Goal: Complete application form

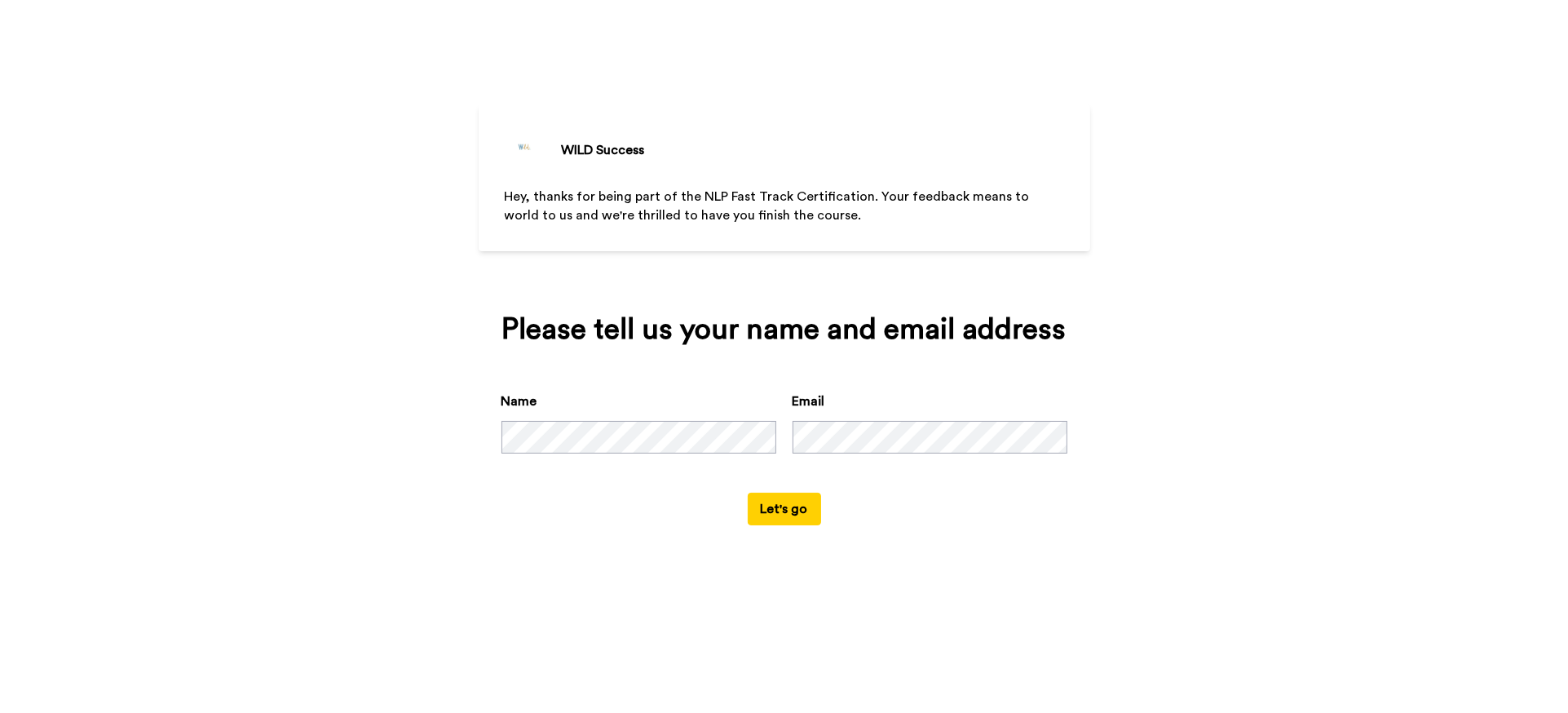
click at [878, 454] on div "Name Email" at bounding box center [784, 442] width 566 height 102
click at [789, 512] on button "Let's go" at bounding box center [784, 509] width 73 height 33
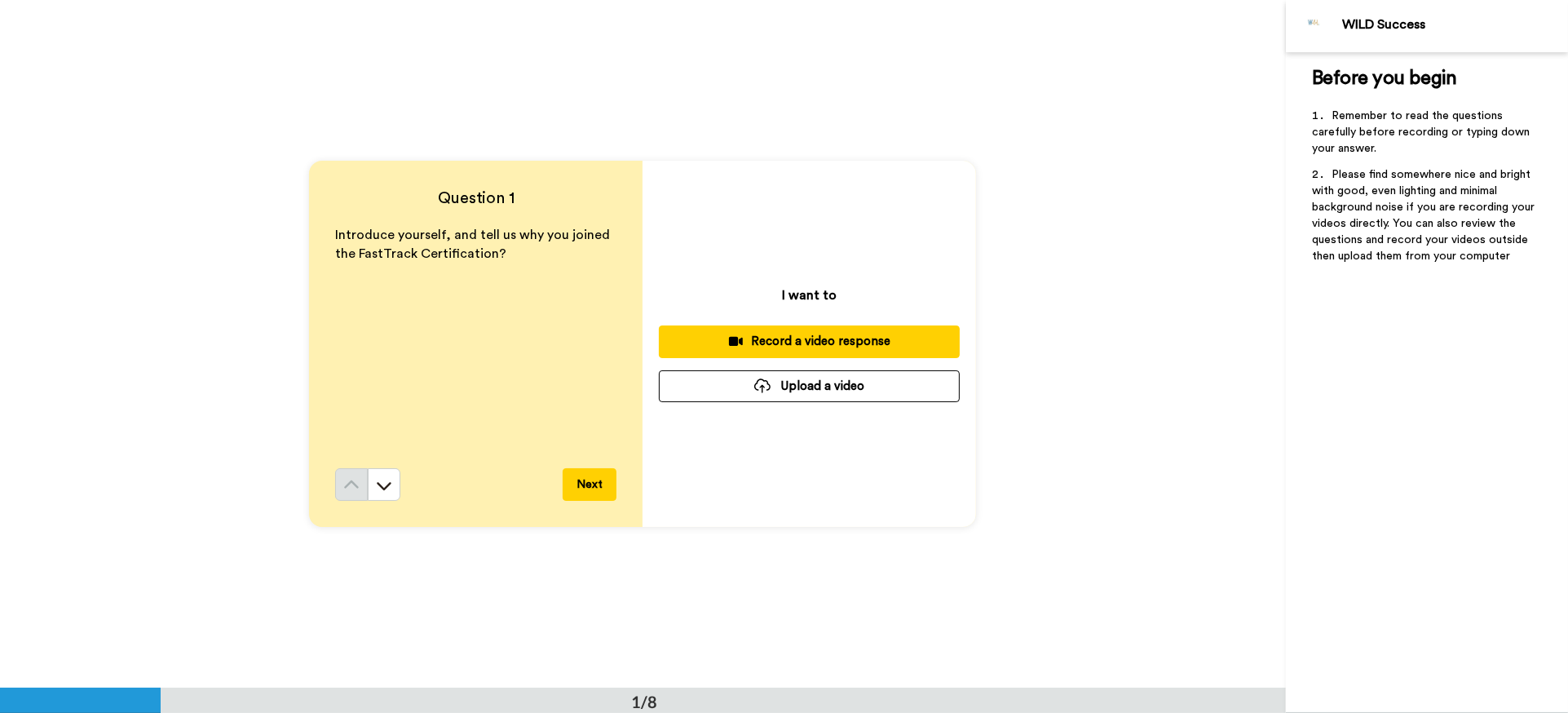
click at [837, 338] on div "Record a video response" at bounding box center [809, 341] width 275 height 17
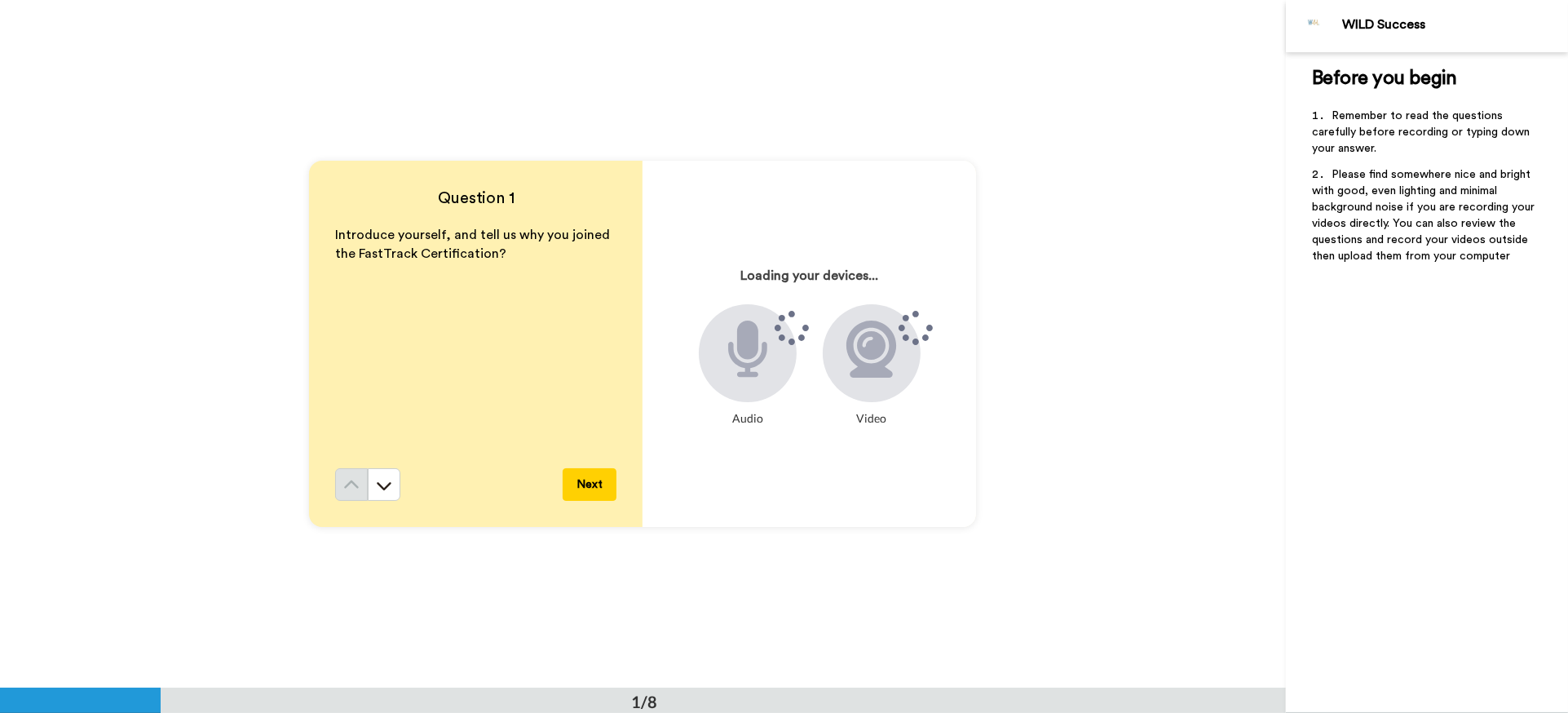
click at [654, 40] on div "Question 1 Introduce yourself, and tell us why you joined the FastTrack Certifi…" at bounding box center [643, 343] width 1286 height 687
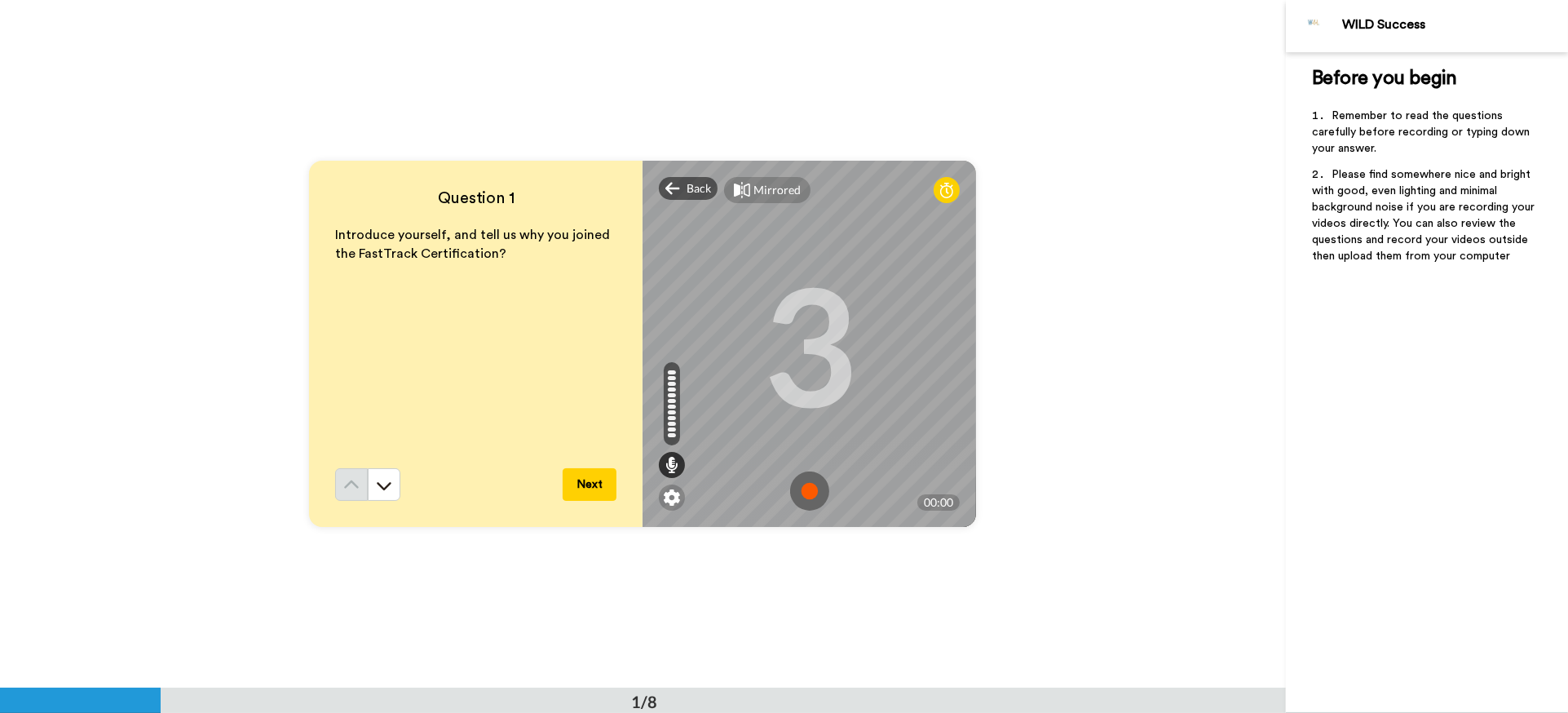
click at [812, 493] on img at bounding box center [809, 490] width 39 height 39
click at [803, 493] on img at bounding box center [809, 490] width 39 height 39
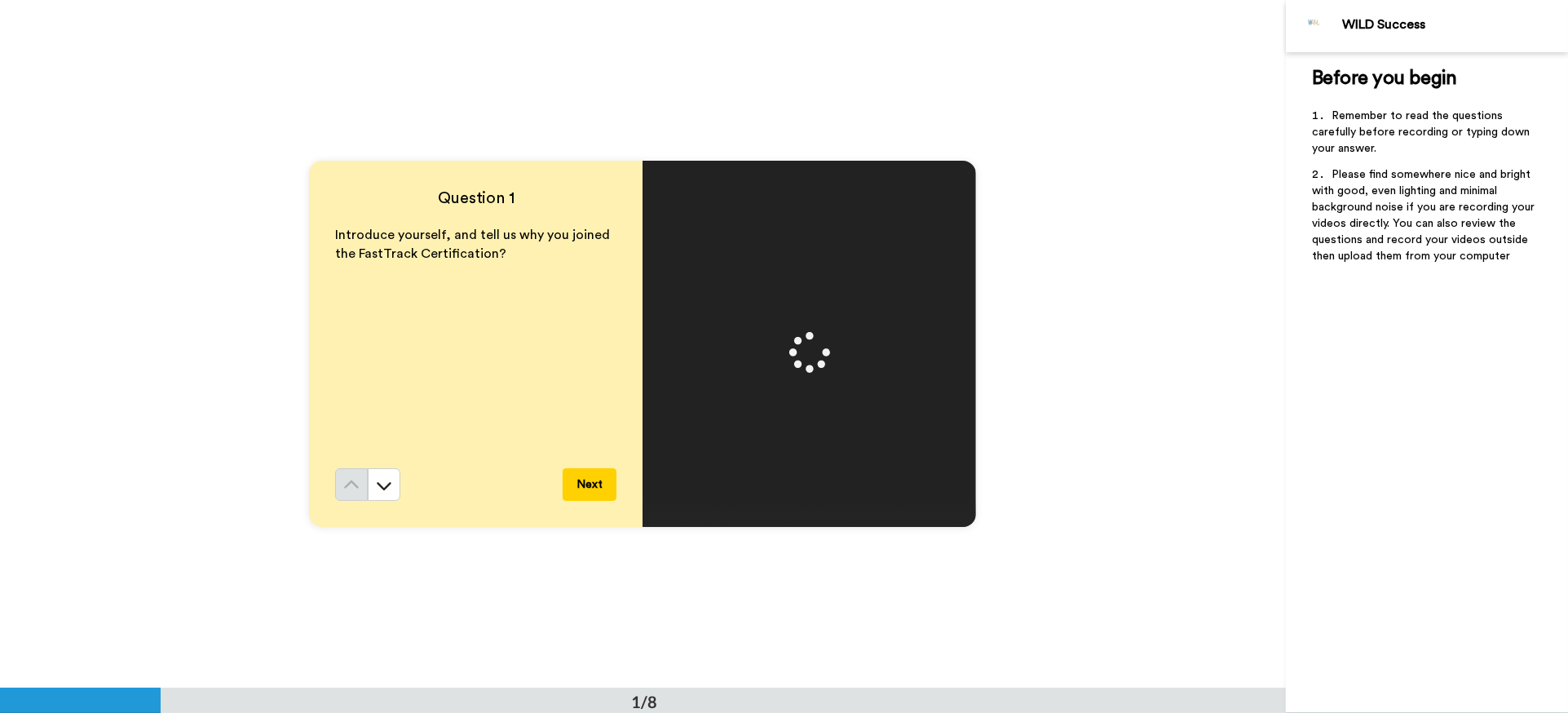
click at [585, 484] on button "Next" at bounding box center [589, 484] width 54 height 33
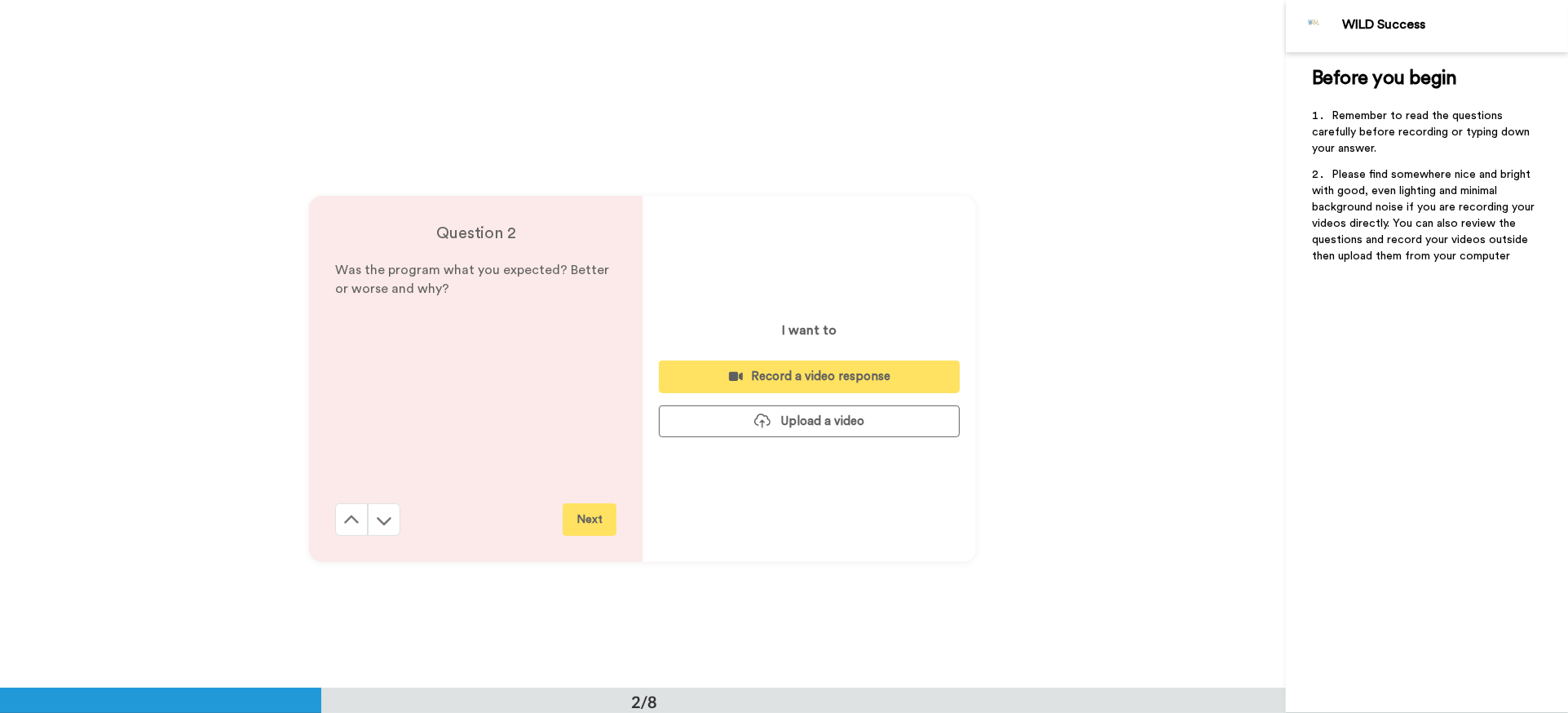
scroll to position [688, 0]
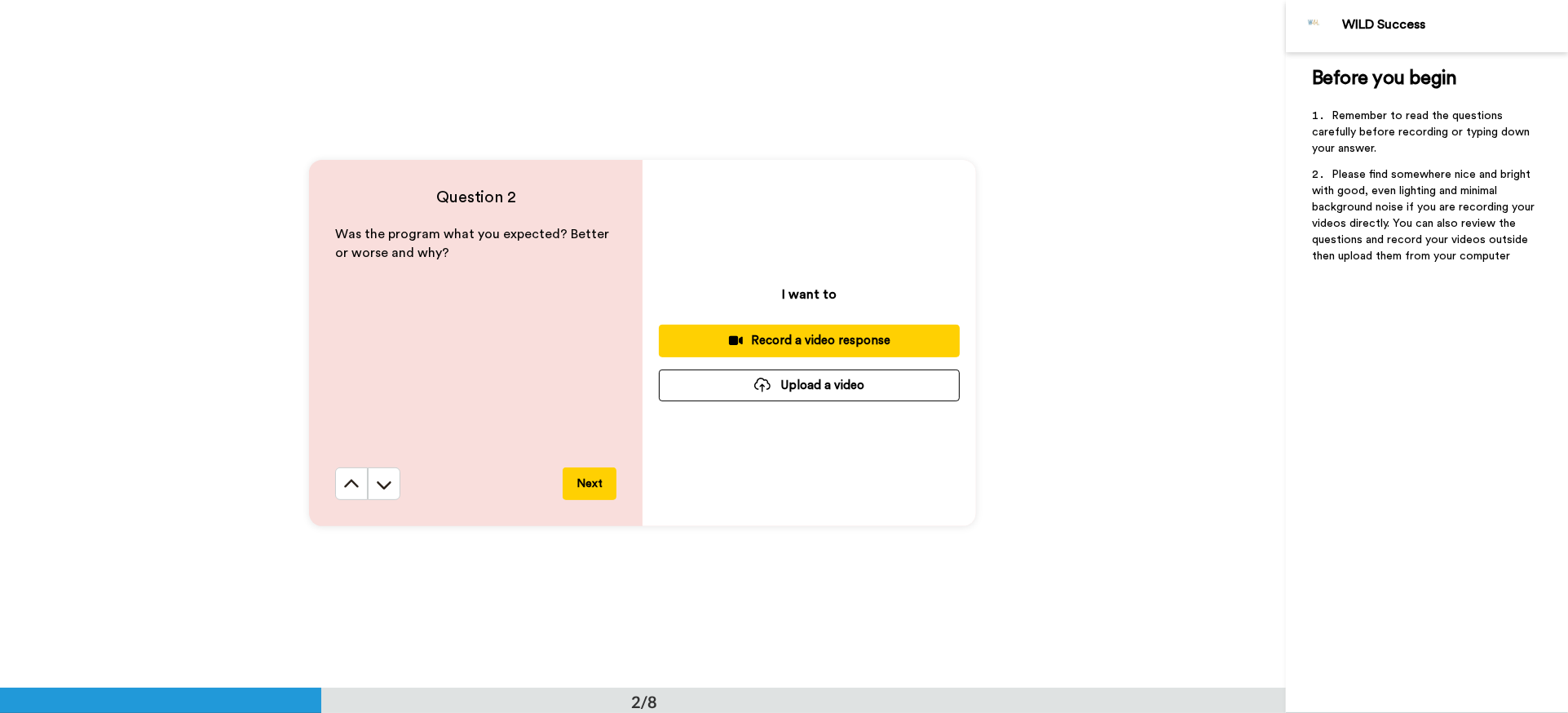
click at [585, 483] on button "Next" at bounding box center [589, 484] width 54 height 33
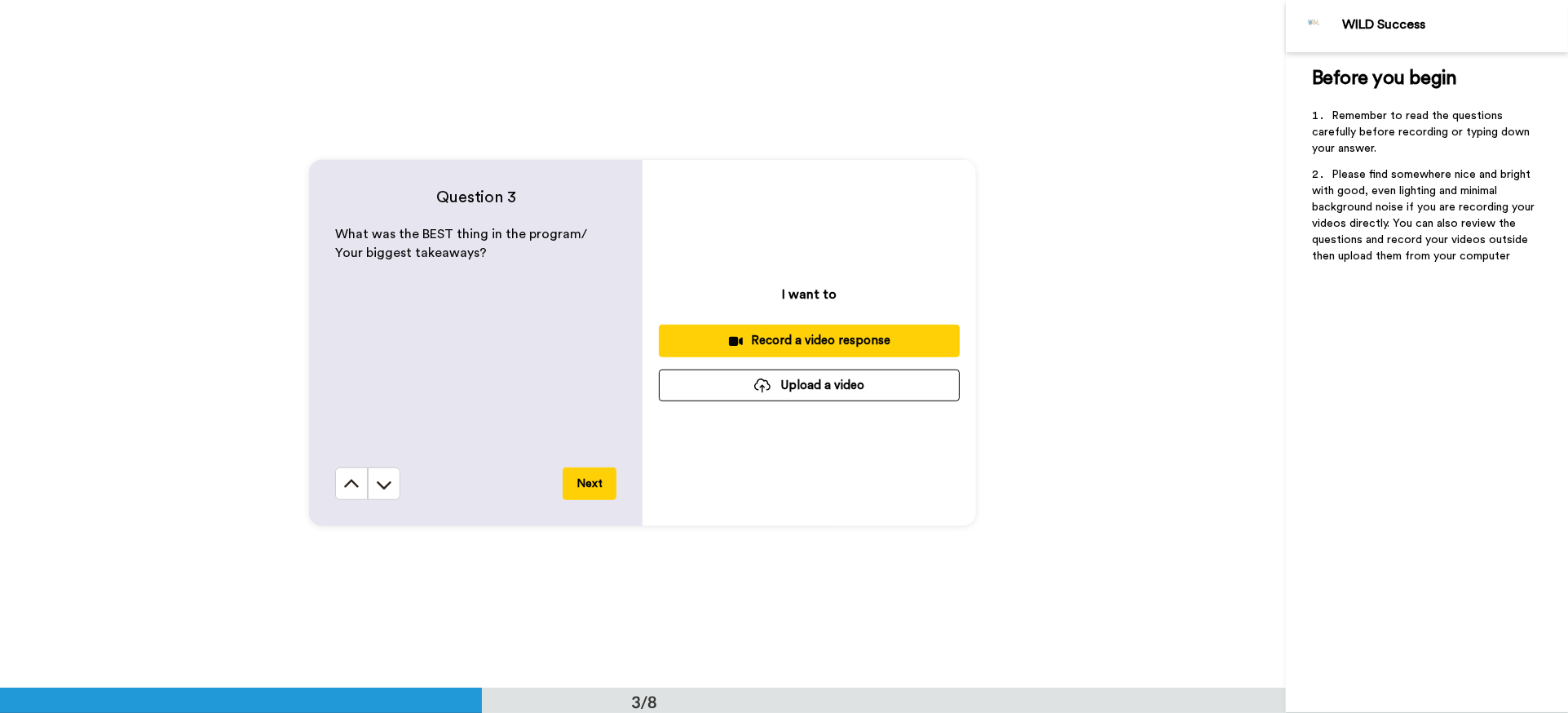
scroll to position [1377, 0]
click at [598, 483] on button "Next" at bounding box center [589, 484] width 54 height 33
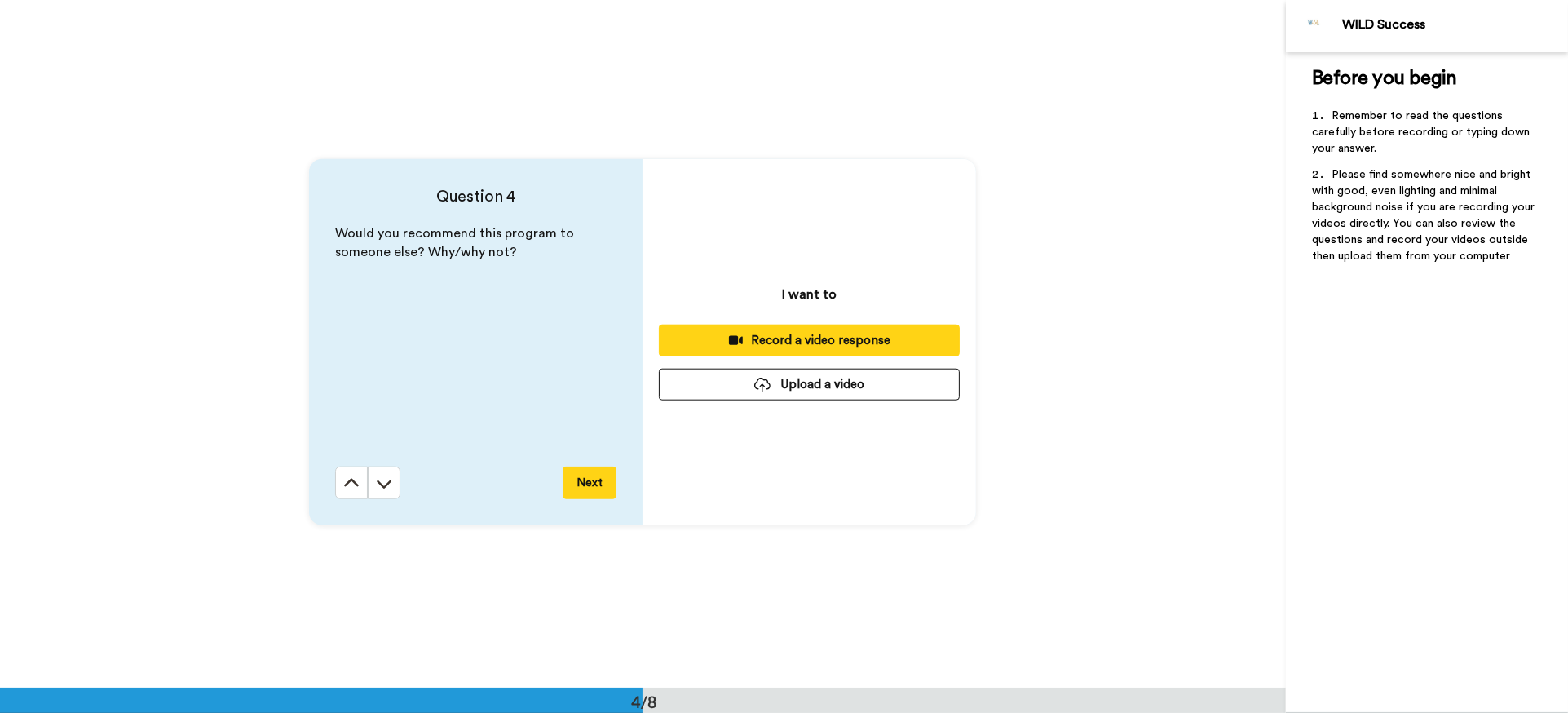
scroll to position [2065, 0]
click at [808, 340] on div "Record a video response" at bounding box center [809, 340] width 275 height 17
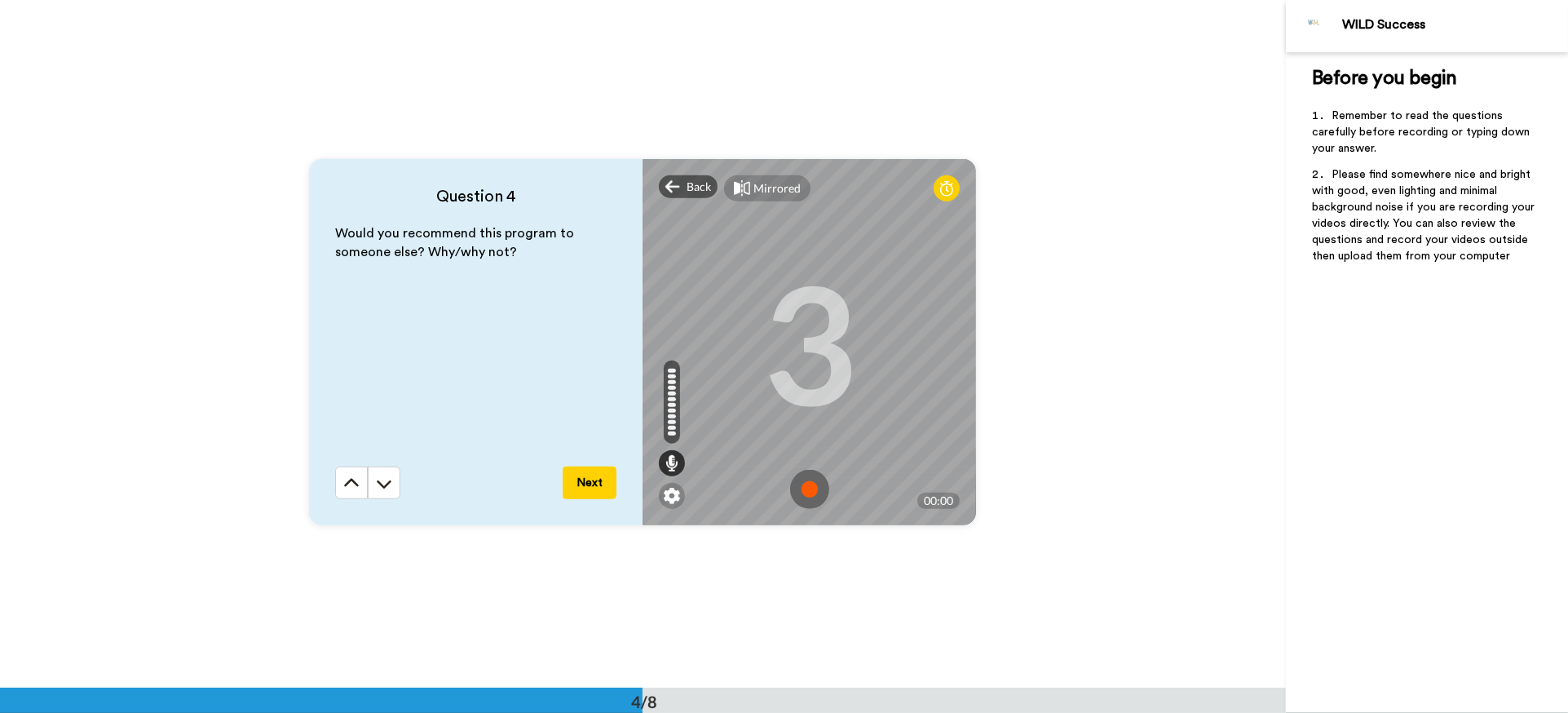
click at [819, 482] on img at bounding box center [809, 489] width 39 height 39
click at [806, 496] on img at bounding box center [809, 489] width 39 height 39
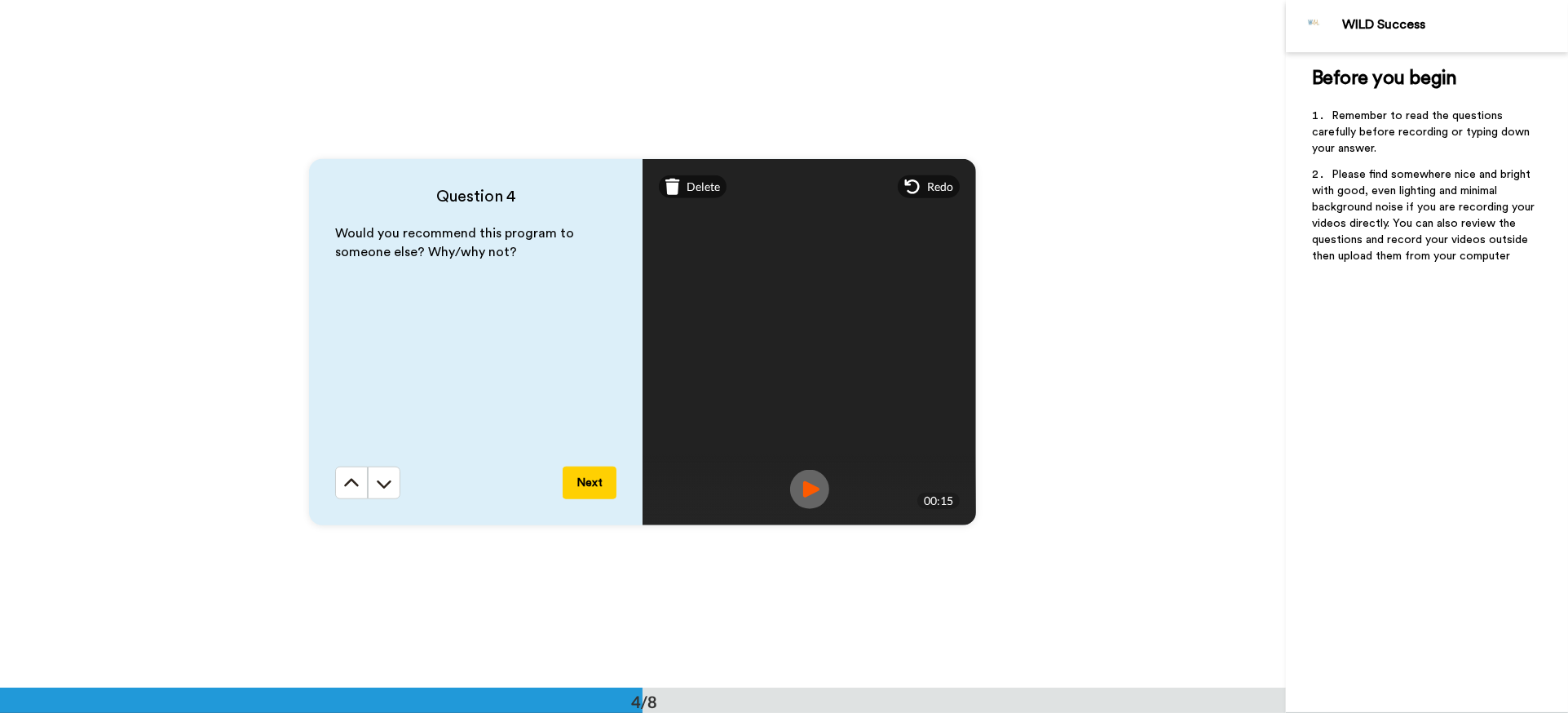
click at [601, 481] on button "Next" at bounding box center [589, 484] width 54 height 33
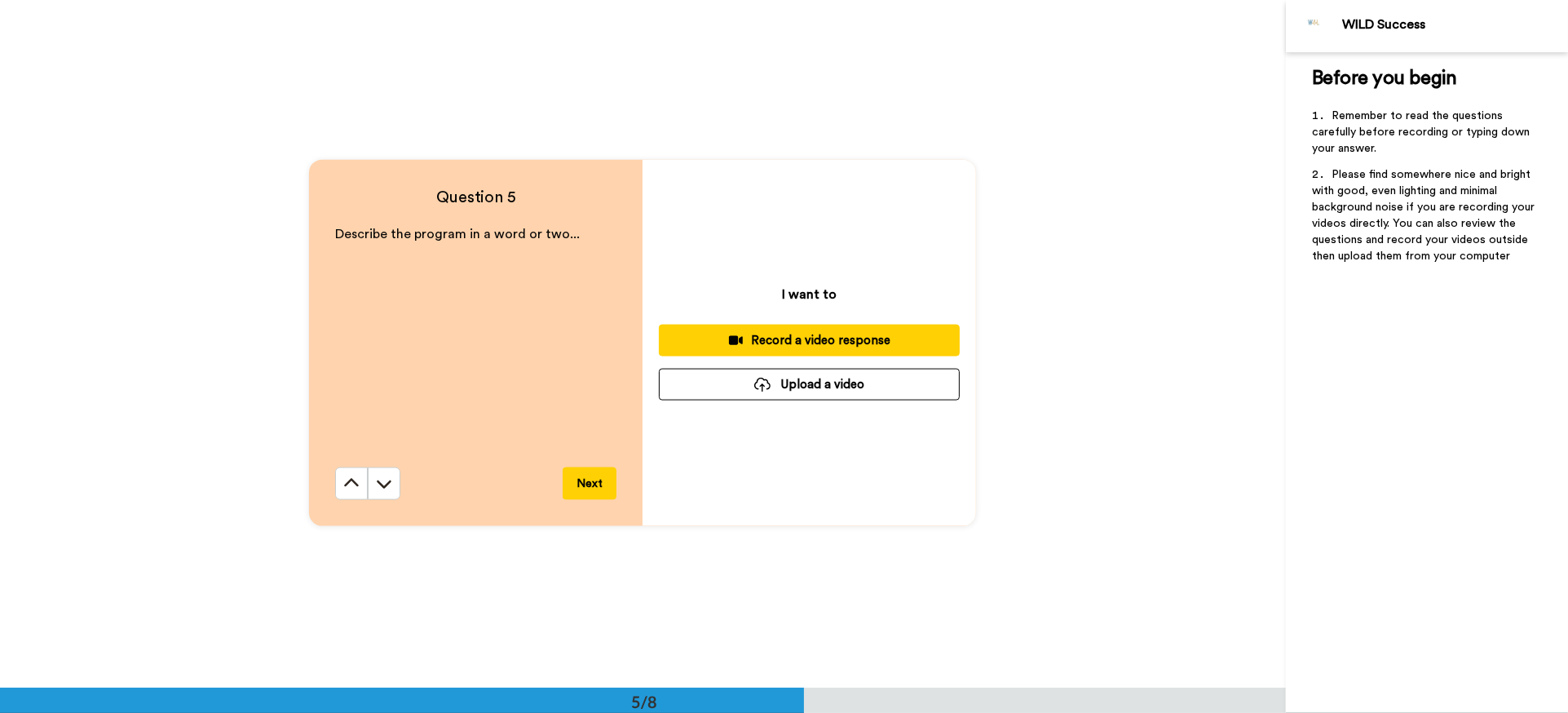
scroll to position [2754, 0]
click at [826, 340] on div "Record a video response" at bounding box center [809, 339] width 275 height 17
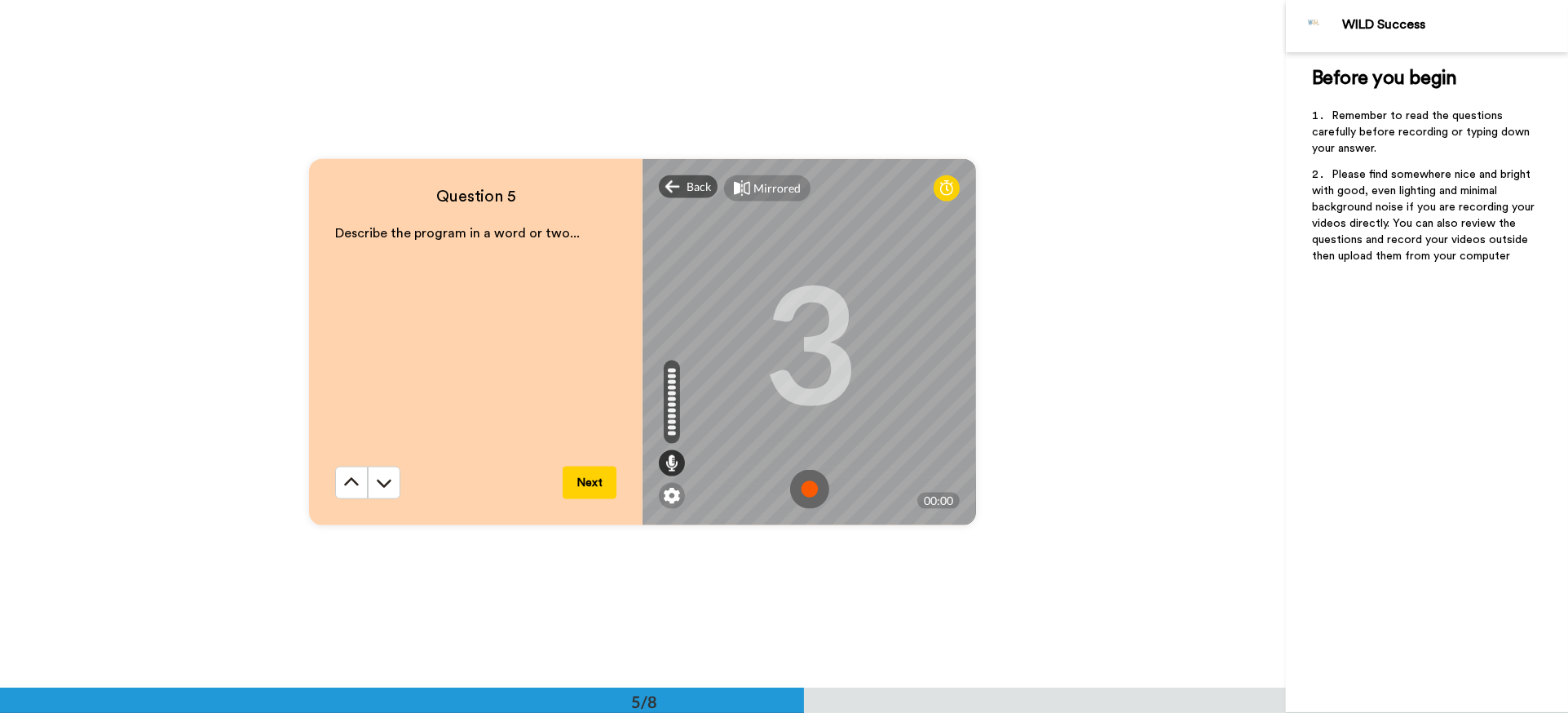
click at [798, 482] on img at bounding box center [809, 489] width 39 height 39
click at [806, 484] on img at bounding box center [809, 489] width 39 height 39
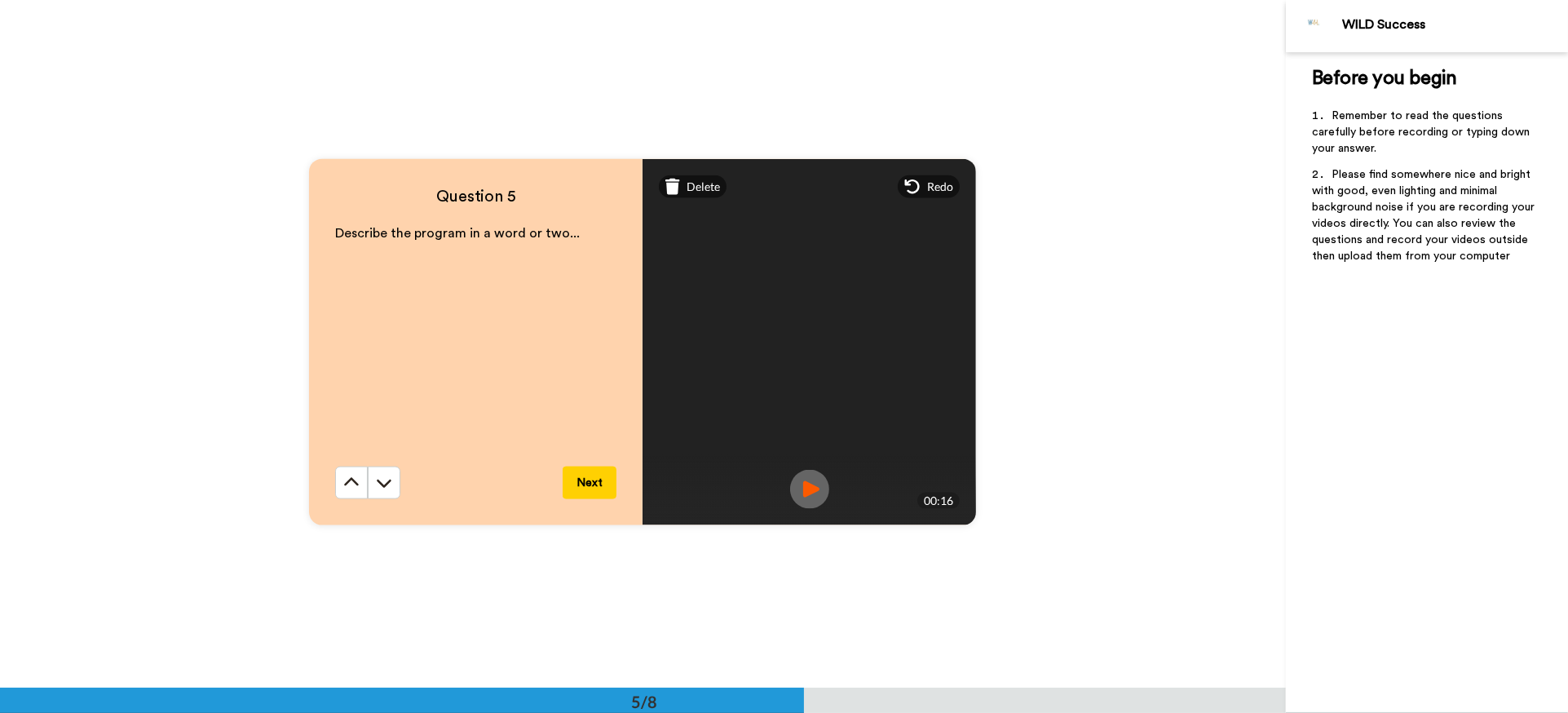
click at [594, 471] on button "Next" at bounding box center [589, 484] width 54 height 33
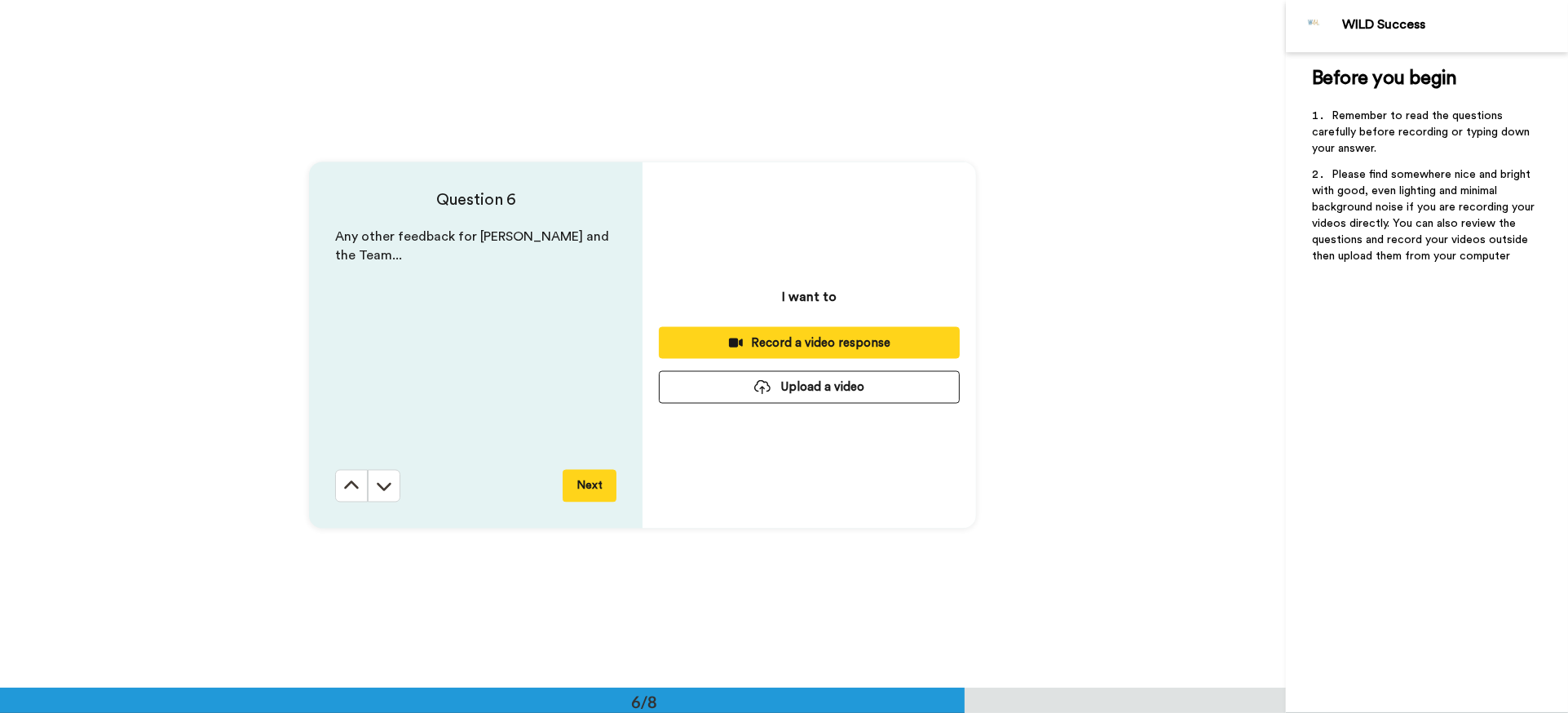
scroll to position [3441, 0]
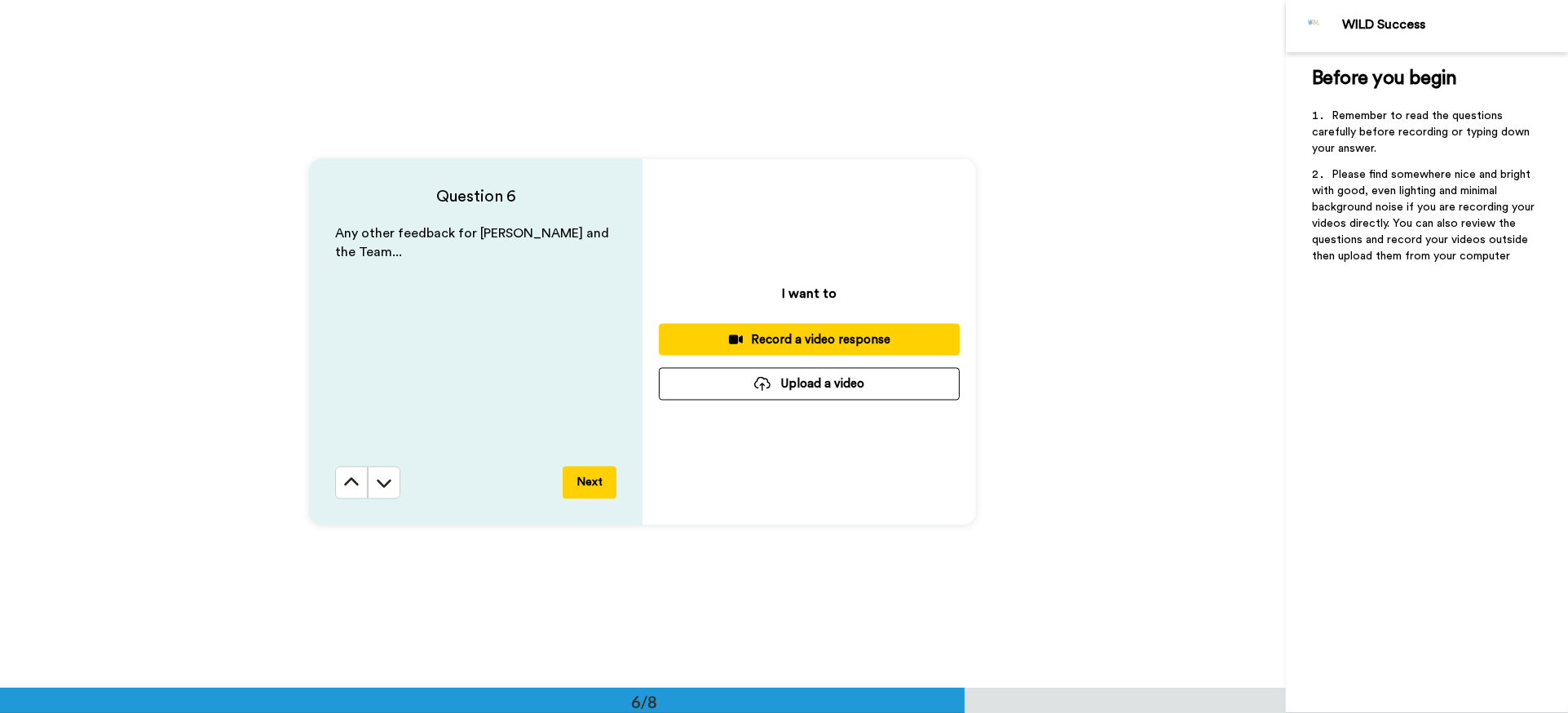
click at [802, 339] on div "Record a video response" at bounding box center [809, 339] width 275 height 17
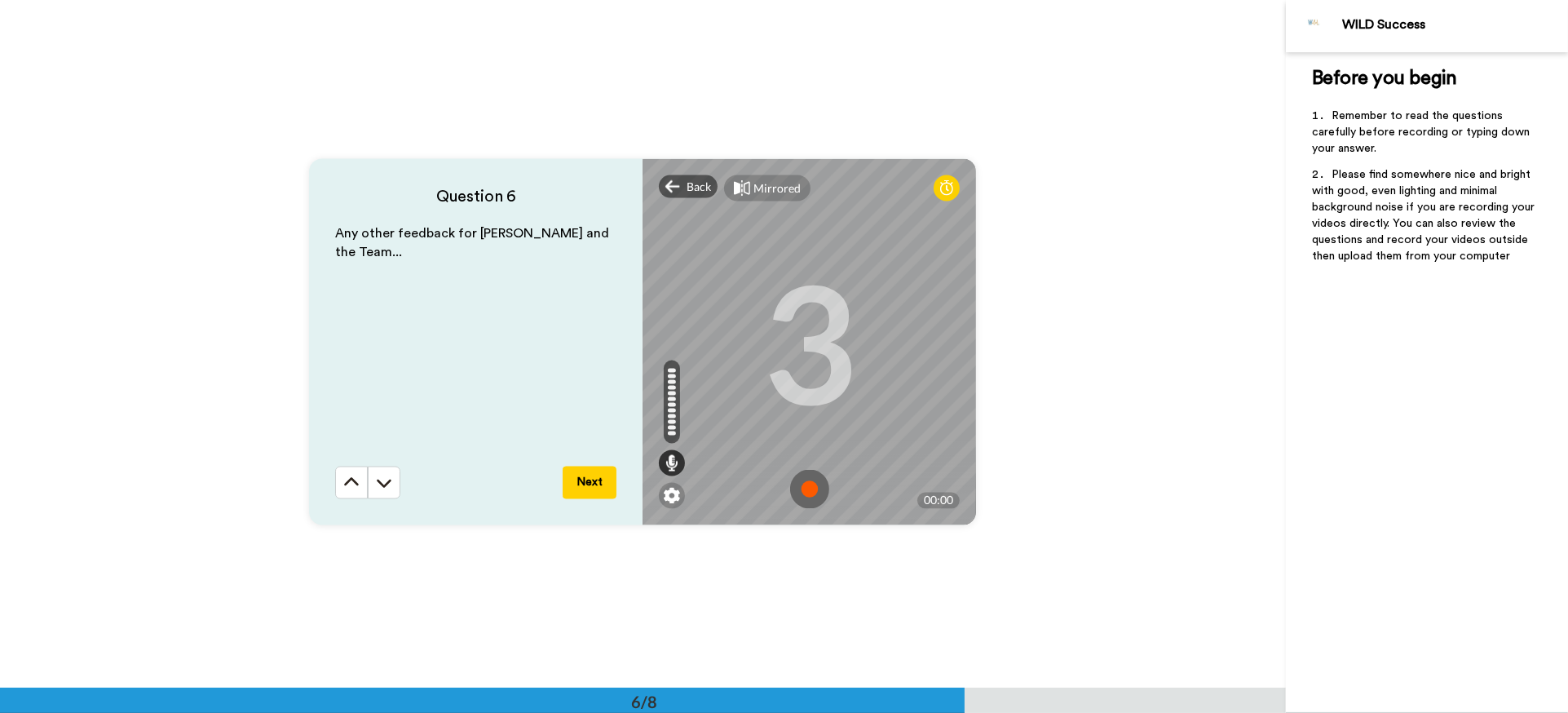
click at [802, 493] on img at bounding box center [809, 489] width 39 height 39
click at [802, 483] on img at bounding box center [809, 489] width 39 height 39
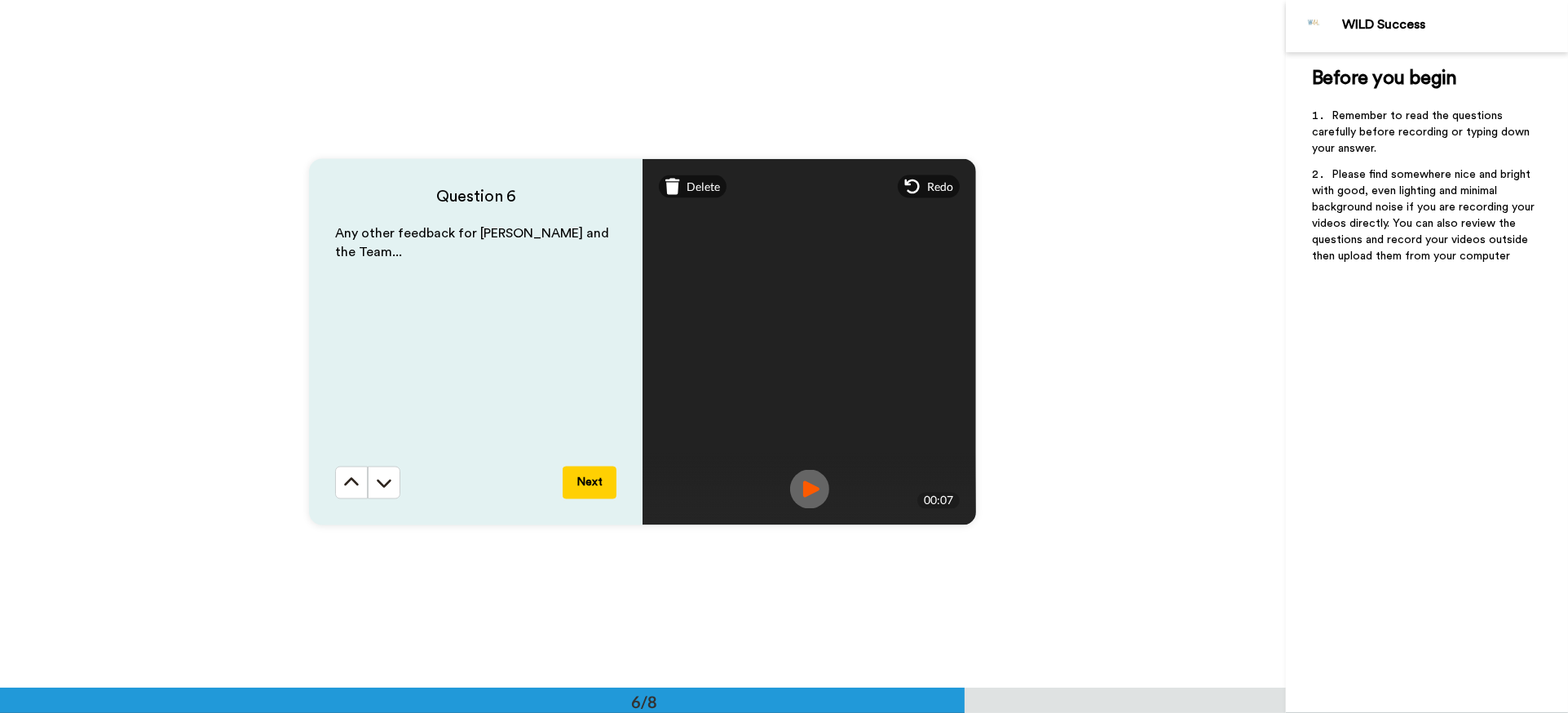
click at [587, 493] on button "Next" at bounding box center [589, 484] width 54 height 33
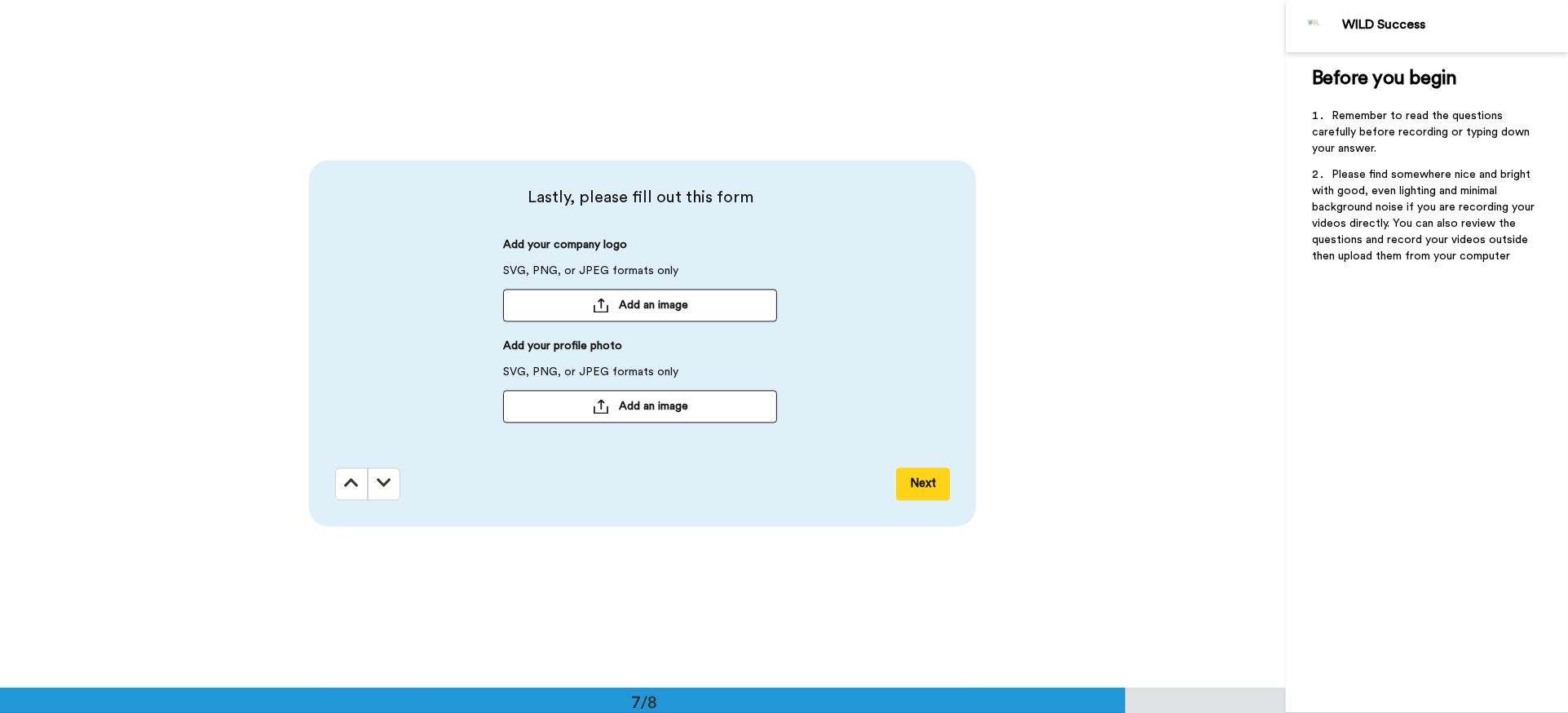
scroll to position [4130, 0]
click at [636, 407] on span "Add an image" at bounding box center [653, 404] width 69 height 17
click at [631, 311] on span "Add an image" at bounding box center [653, 305] width 69 height 17
click at [917, 484] on button "Next" at bounding box center [923, 483] width 54 height 33
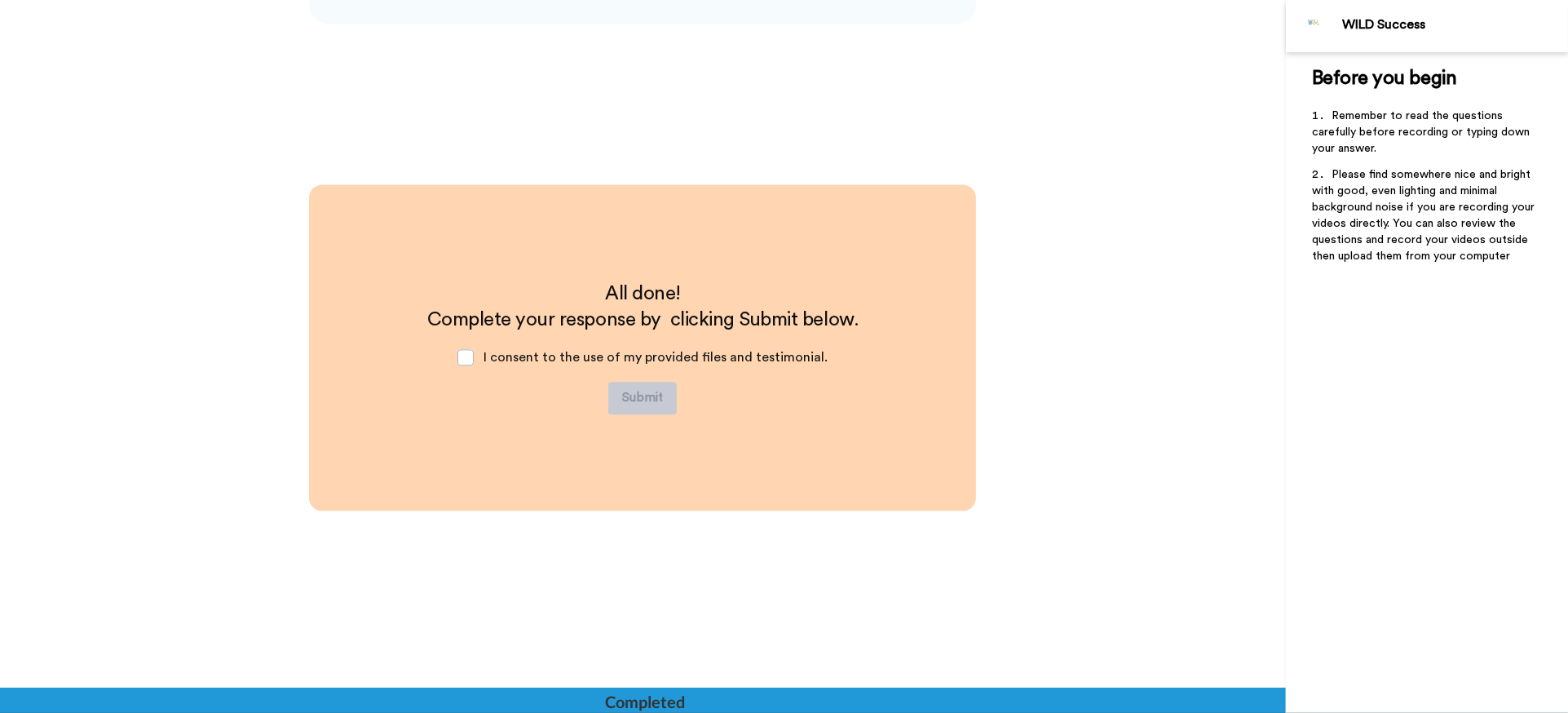
scroll to position [4637, 0]
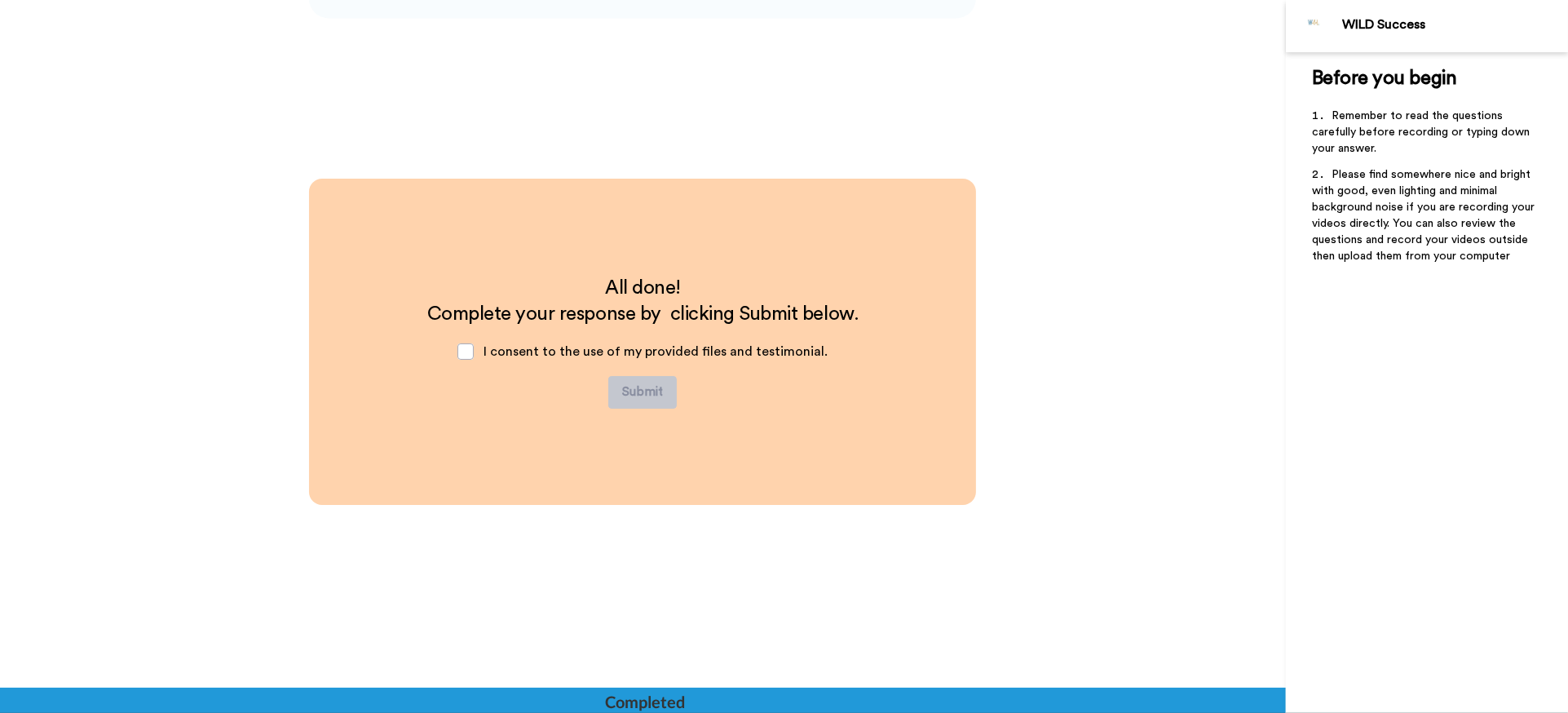
click at [592, 347] on span "I consent to the use of my provided files and testimonial." at bounding box center [655, 352] width 344 height 13
click at [464, 355] on span at bounding box center [466, 352] width 16 height 17
click at [626, 394] on button "Submit" at bounding box center [643, 393] width 68 height 33
